Goal: Check status: Check status

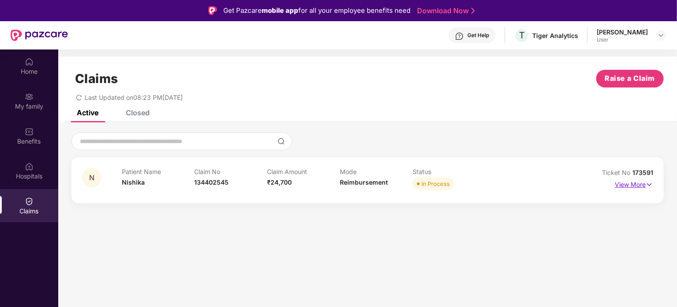
click at [632, 187] on p "View More" at bounding box center [634, 183] width 38 height 12
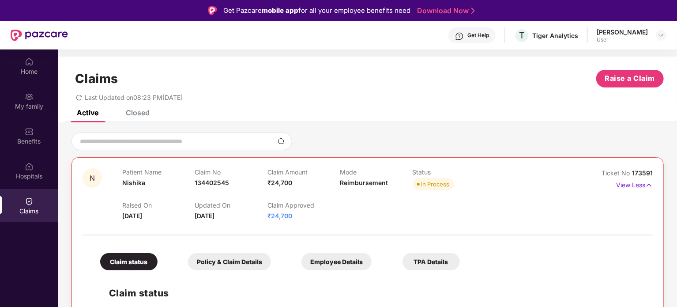
click at [142, 115] on div "Closed" at bounding box center [138, 112] width 24 height 9
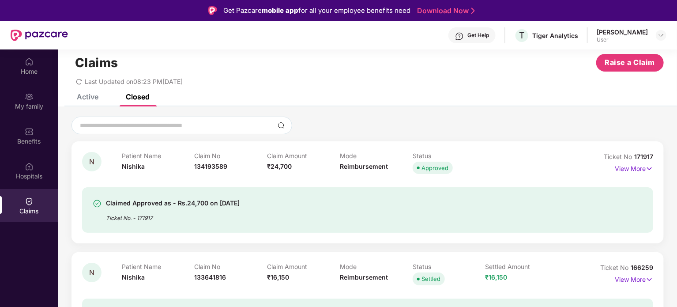
scroll to position [16, 0]
click at [632, 167] on p "View More" at bounding box center [634, 168] width 38 height 12
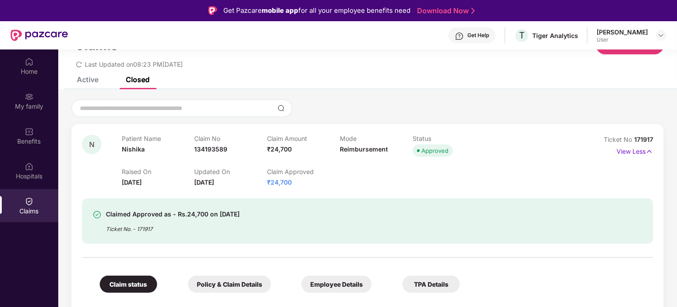
scroll to position [34, 0]
click at [88, 81] on div "Active" at bounding box center [88, 79] width 22 height 9
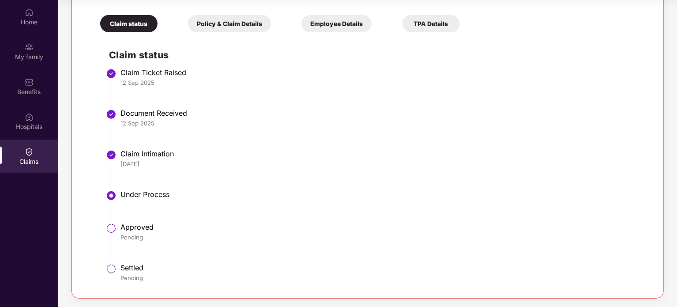
scroll to position [0, 0]
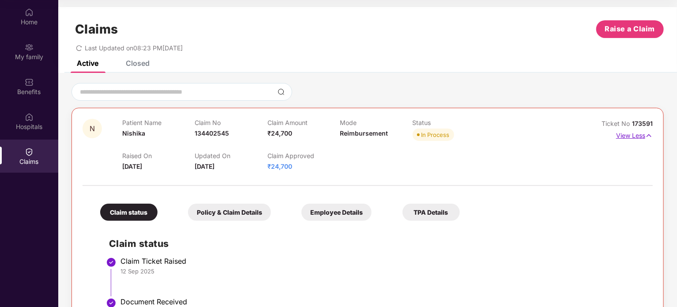
click at [638, 139] on p "View Less" at bounding box center [634, 134] width 37 height 12
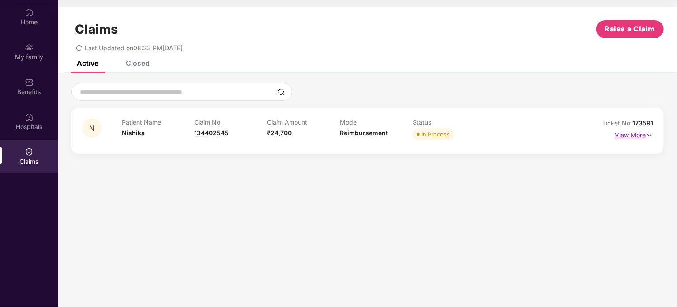
click at [627, 137] on p "View More" at bounding box center [634, 134] width 38 height 12
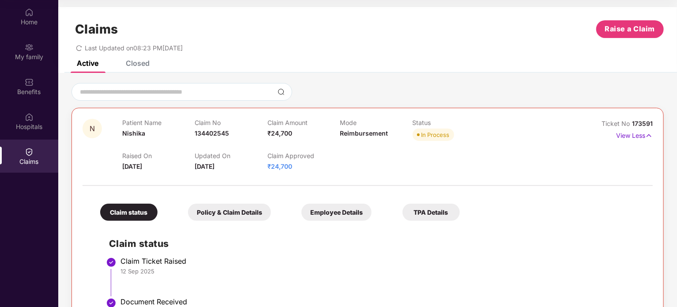
click at [227, 210] on div "Policy & Claim Details" at bounding box center [229, 212] width 83 height 17
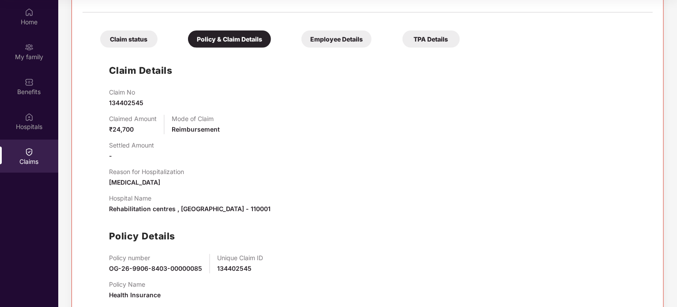
scroll to position [193, 0]
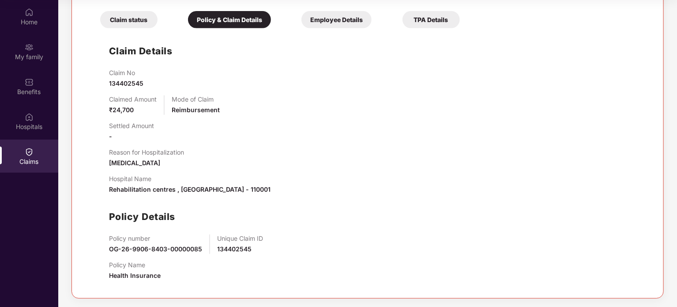
click at [343, 19] on div "Employee Details" at bounding box center [337, 19] width 70 height 17
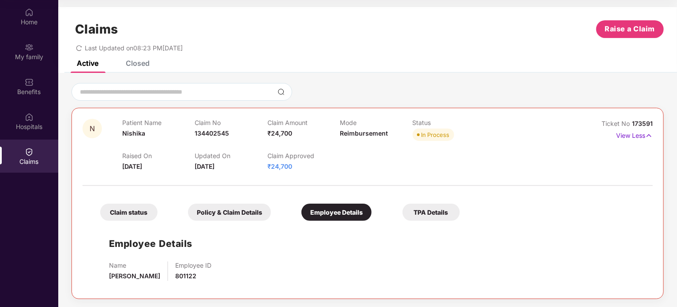
scroll to position [0, 0]
click at [429, 210] on div "TPA Details" at bounding box center [431, 211] width 57 height 17
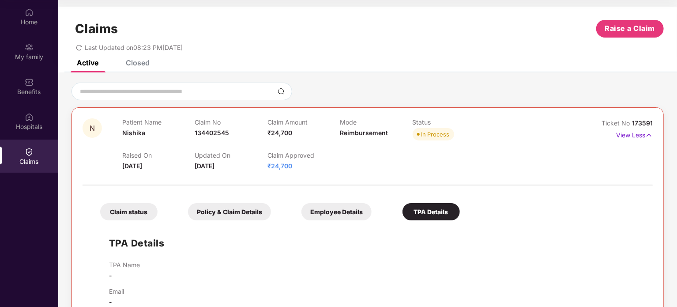
click at [147, 62] on div "Closed" at bounding box center [138, 62] width 24 height 9
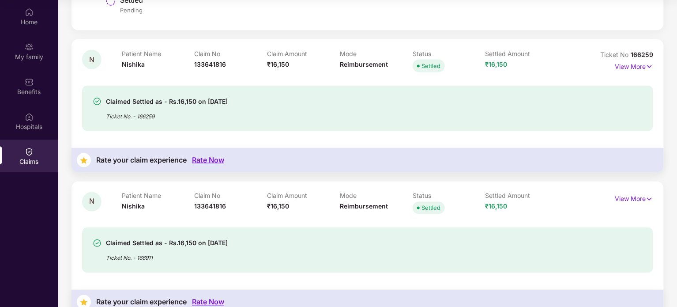
scroll to position [691, 0]
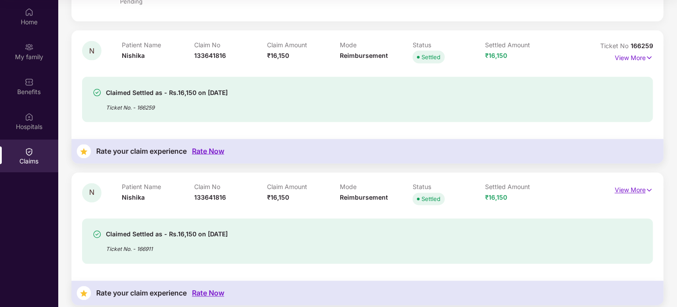
click at [630, 193] on p "View More" at bounding box center [634, 189] width 38 height 12
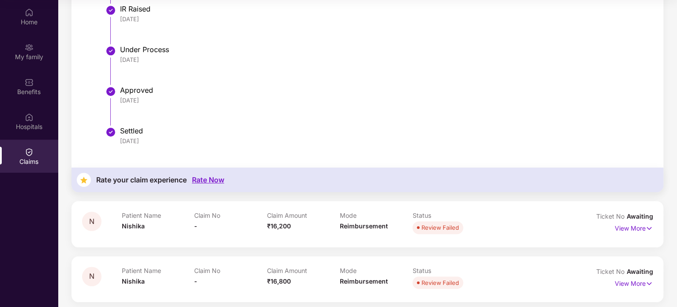
scroll to position [1107, 0]
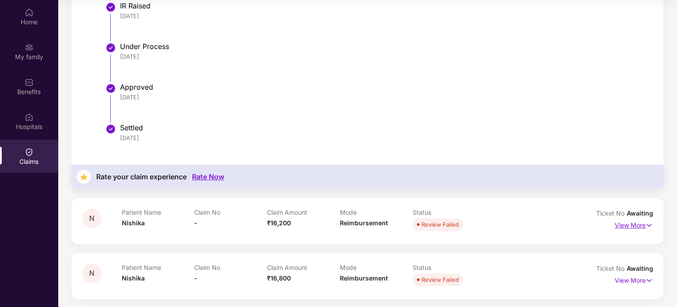
click at [629, 226] on p "View More" at bounding box center [634, 224] width 38 height 12
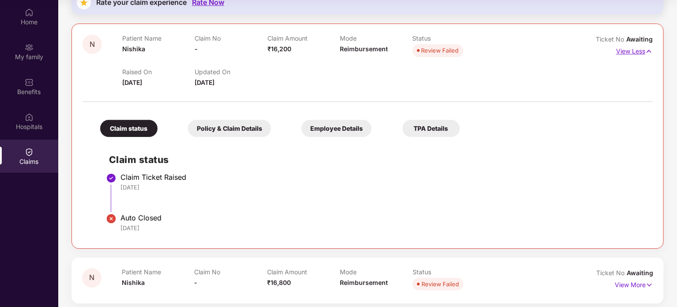
scroll to position [1286, 0]
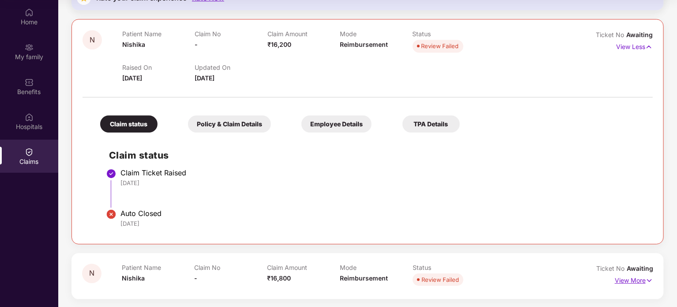
click at [633, 279] on p "View More" at bounding box center [634, 279] width 38 height 12
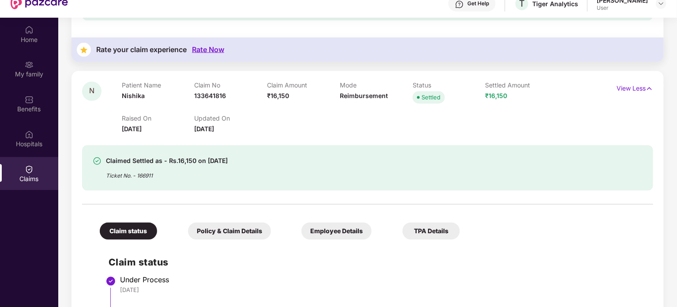
scroll to position [810, 0]
click at [586, 288] on div "[DATE]" at bounding box center [382, 291] width 525 height 8
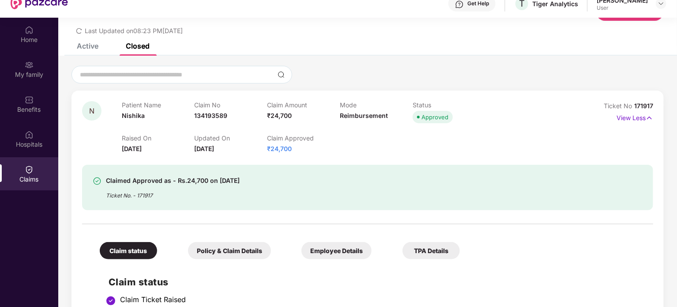
scroll to position [34, 0]
click at [630, 120] on p "View Less" at bounding box center [635, 117] width 37 height 12
